Goal: Check status: Check status

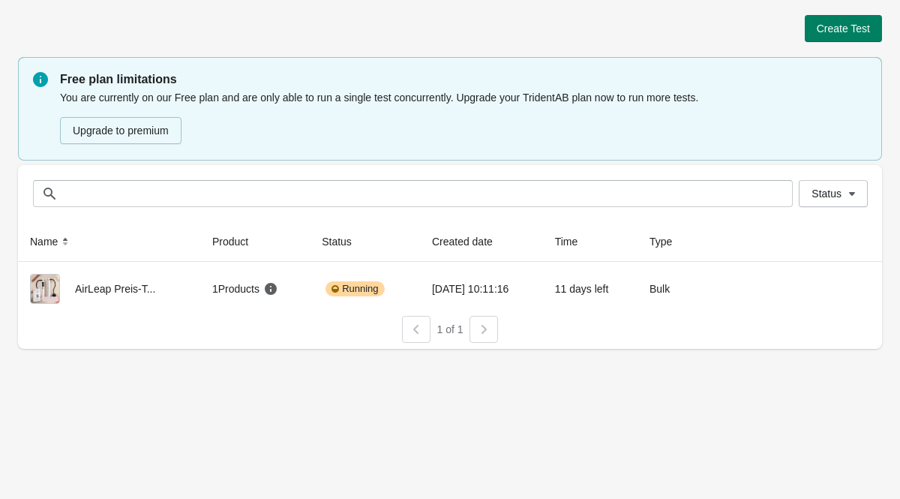
click at [482, 332] on div at bounding box center [484, 329] width 29 height 27
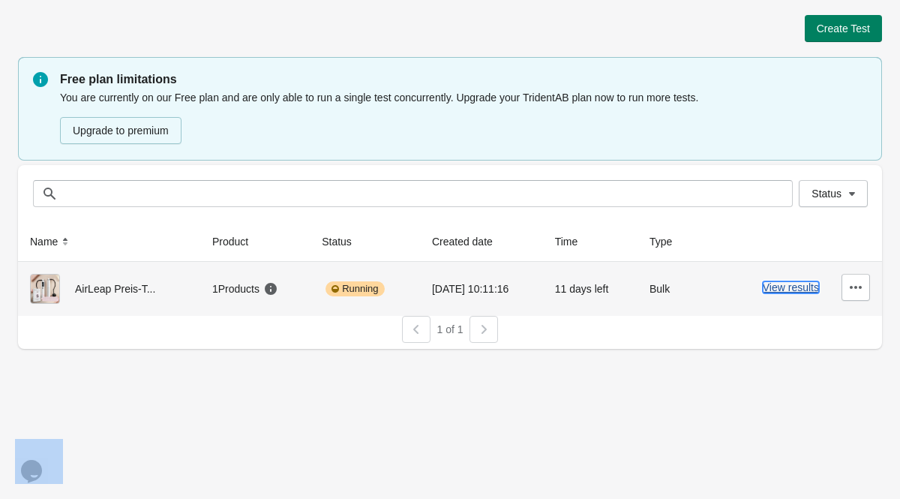
click at [777, 288] on button "View results" at bounding box center [791, 287] width 56 height 12
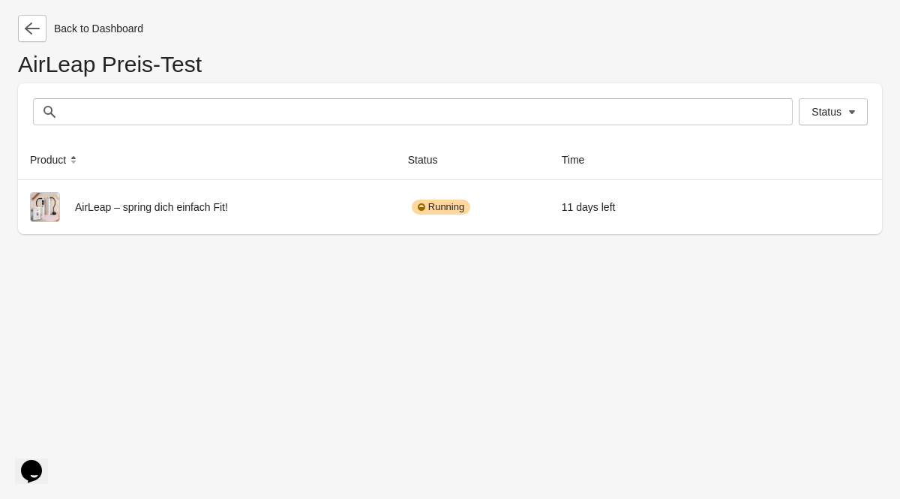
click at [563, 250] on div "Back to Dashboard AirLeap Preis-Test Status Status Product Status Time AirLeap …" at bounding box center [450, 249] width 900 height 499
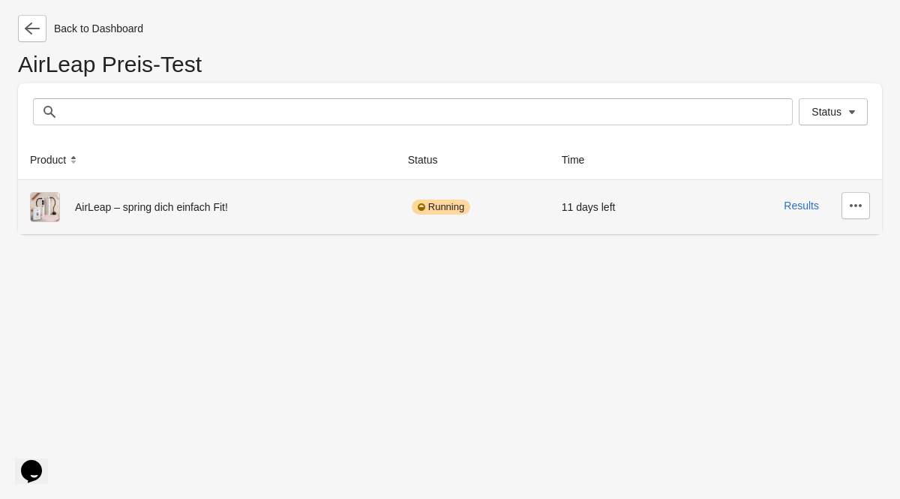
click at [775, 214] on div "Results" at bounding box center [782, 205] width 176 height 27
click at [800, 209] on button "Results" at bounding box center [801, 206] width 35 height 12
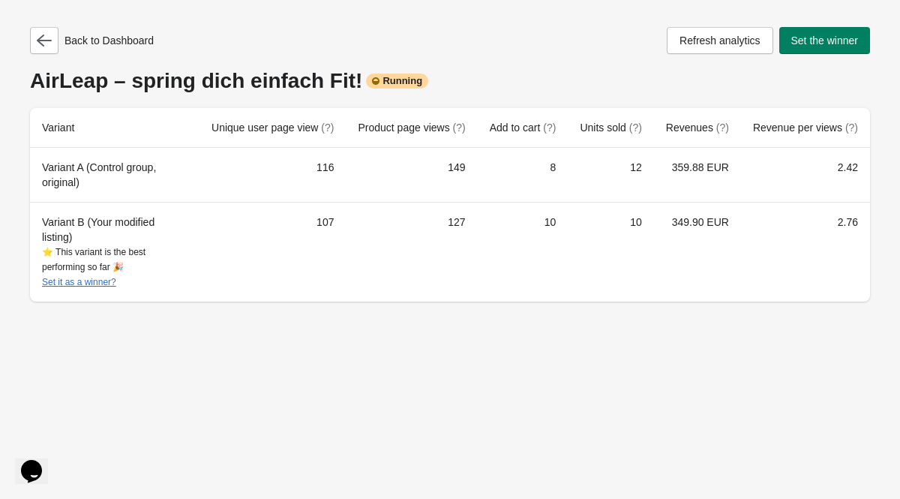
click at [502, 42] on div "Back to Dashboard Refresh analytics Set the winner" at bounding box center [450, 40] width 840 height 27
